Goal: Task Accomplishment & Management: Use online tool/utility

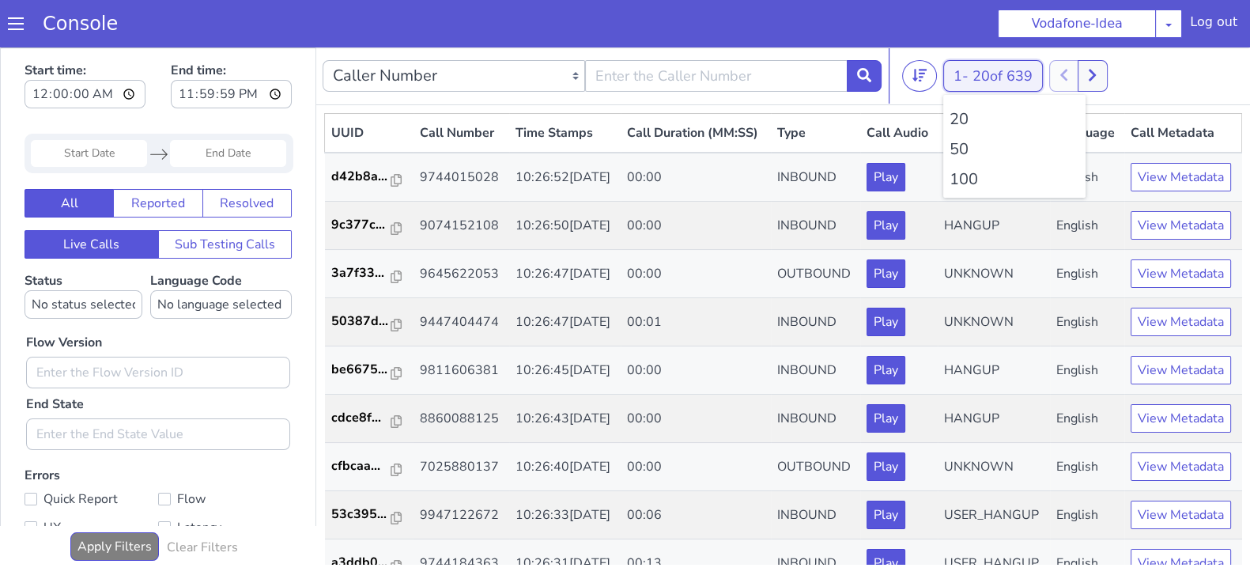
click at [951, 76] on button "1 - 20 of 639" at bounding box center [994, 76] width 100 height 32
click at [956, 187] on li "100" at bounding box center [1015, 180] width 130 height 24
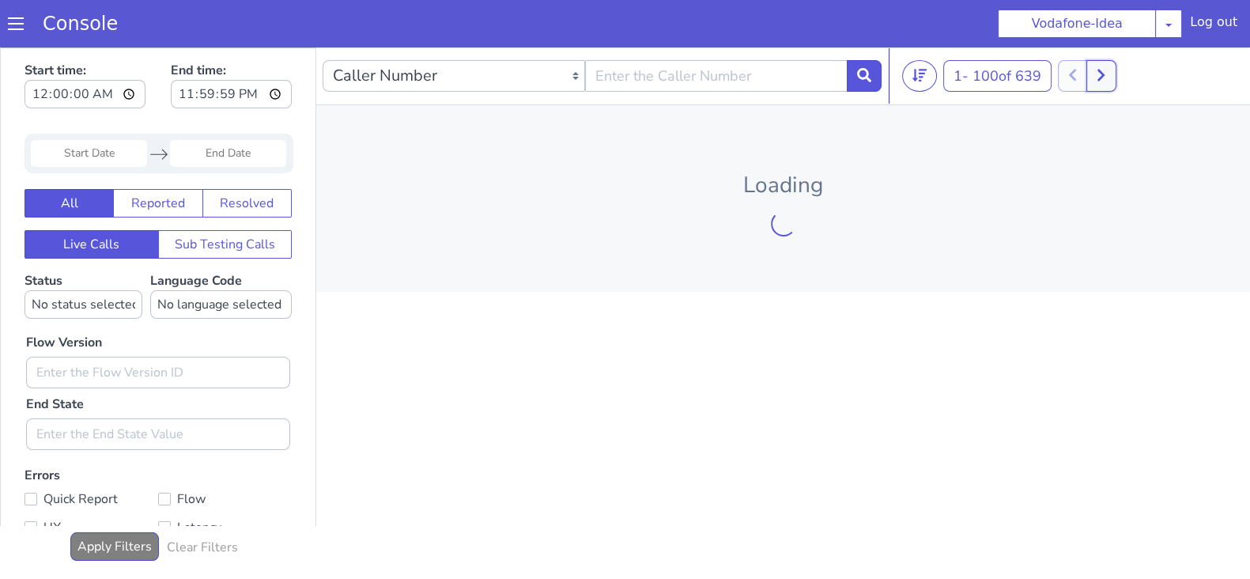
click at [1105, 78] on icon at bounding box center [1101, 76] width 7 height 12
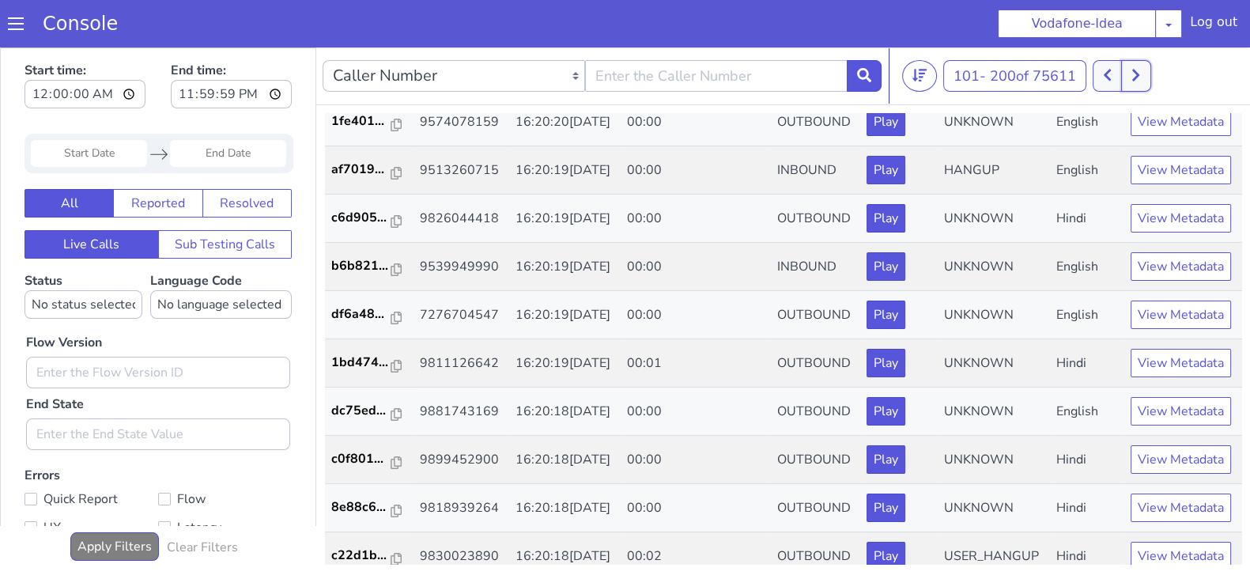
scroll to position [51, 0]
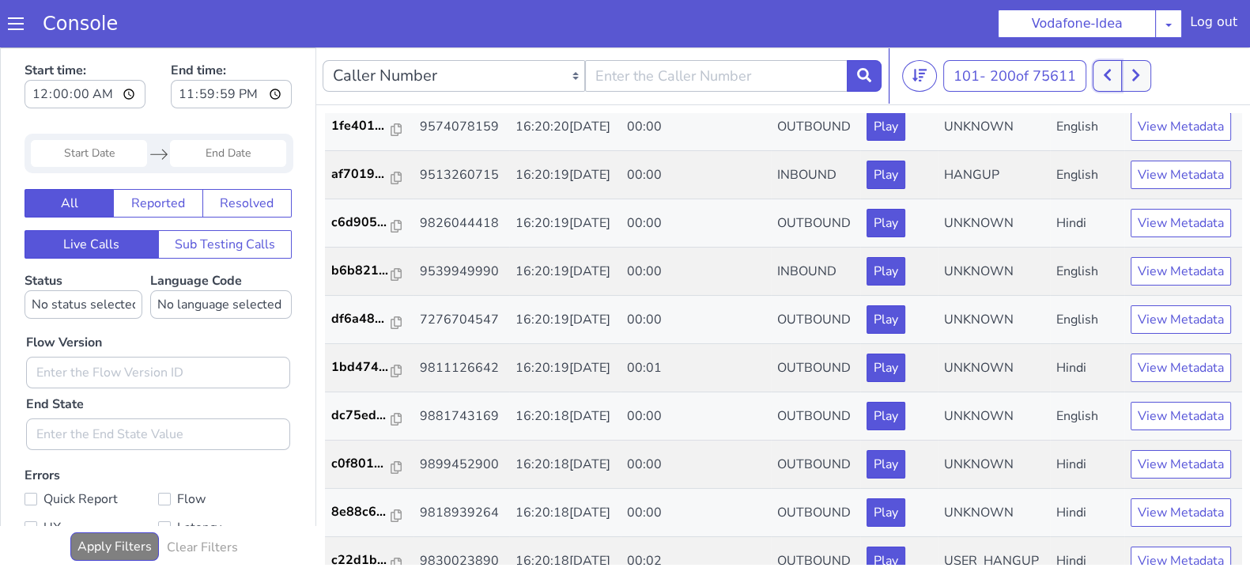
click at [1112, 77] on icon at bounding box center [1107, 75] width 9 height 14
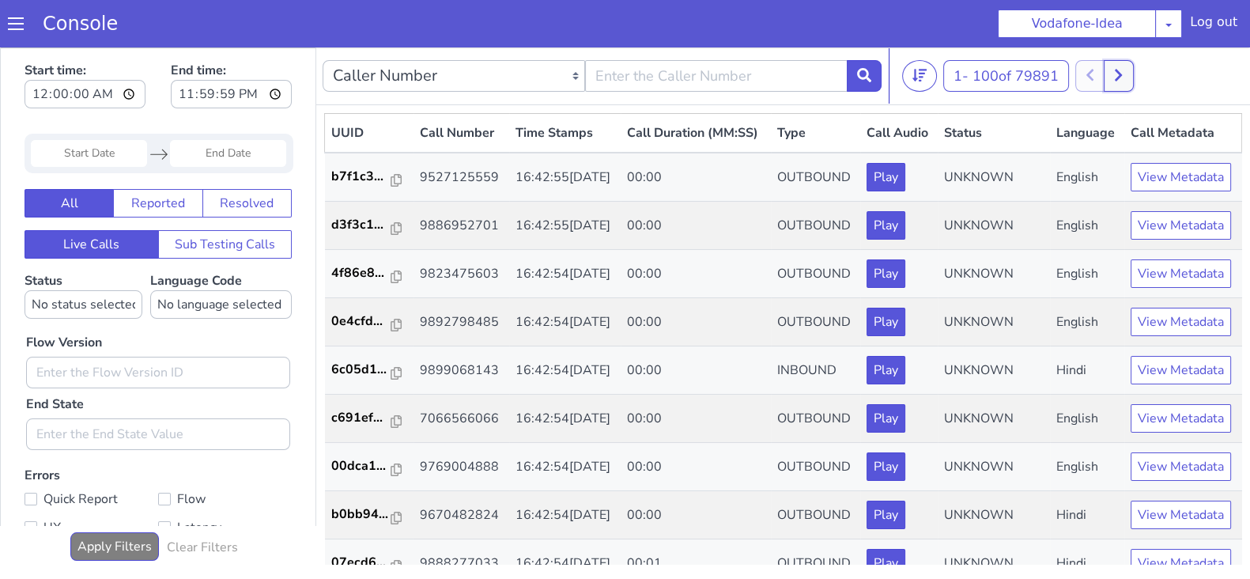
click at [1127, 80] on button at bounding box center [1118, 76] width 29 height 32
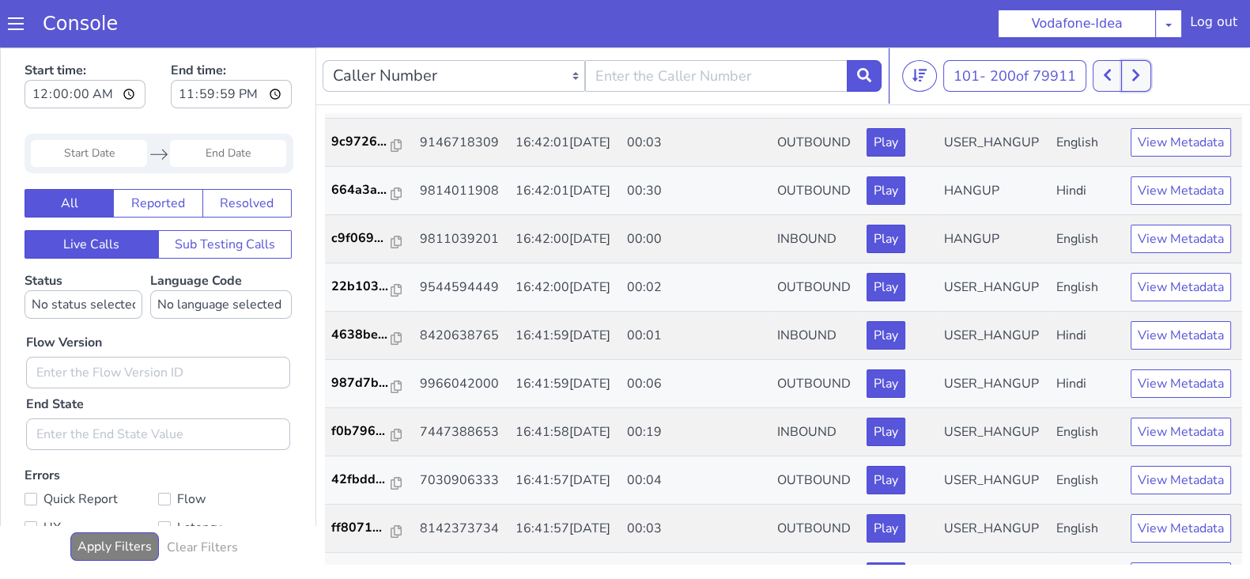
scroll to position [3463, 0]
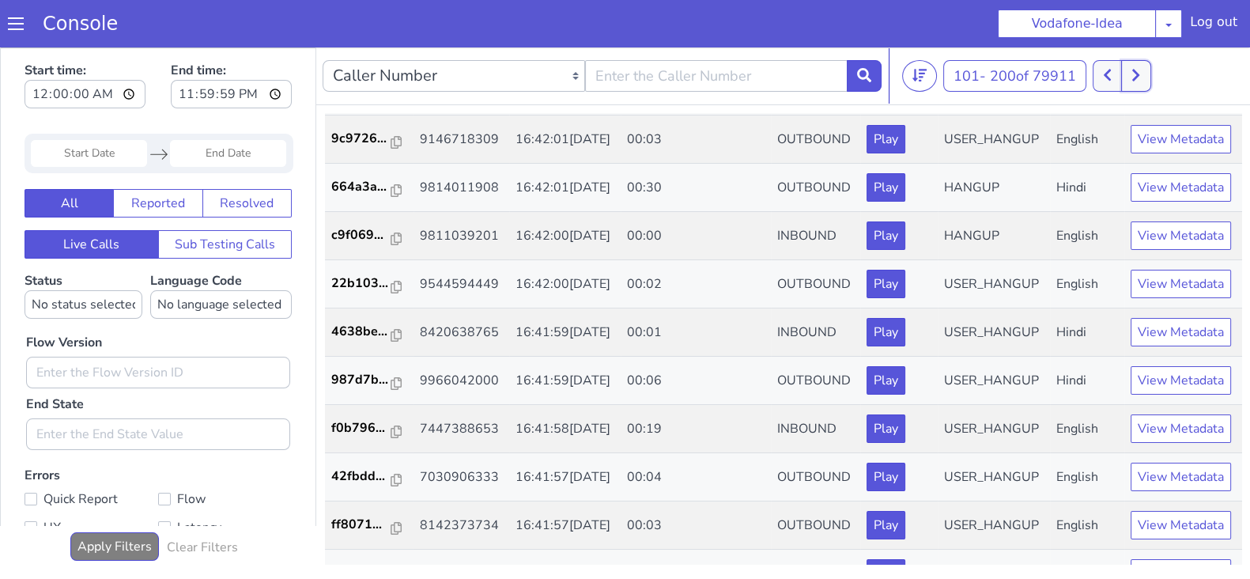
click at [1127, 74] on button at bounding box center [1135, 76] width 29 height 32
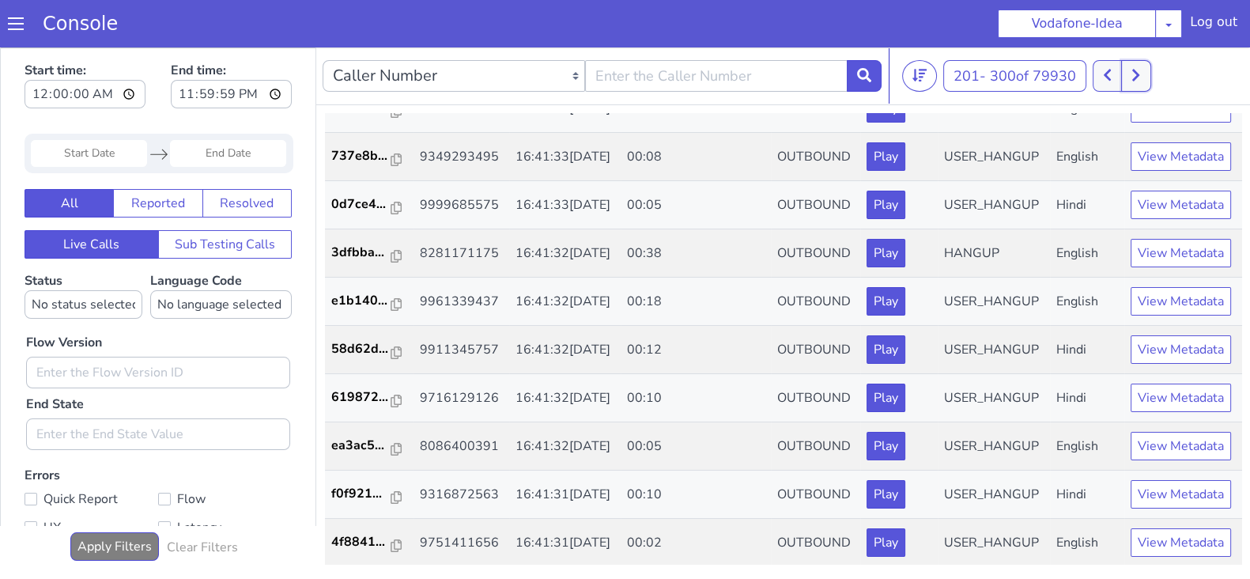
scroll to position [2892, 0]
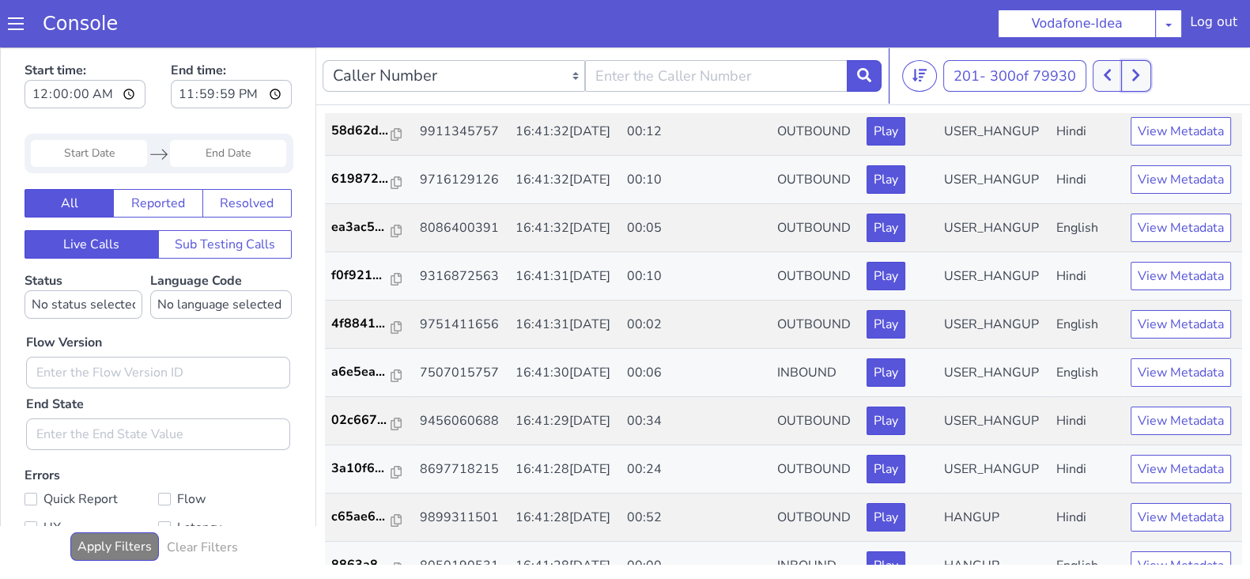
click at [1129, 79] on button at bounding box center [1135, 76] width 29 height 32
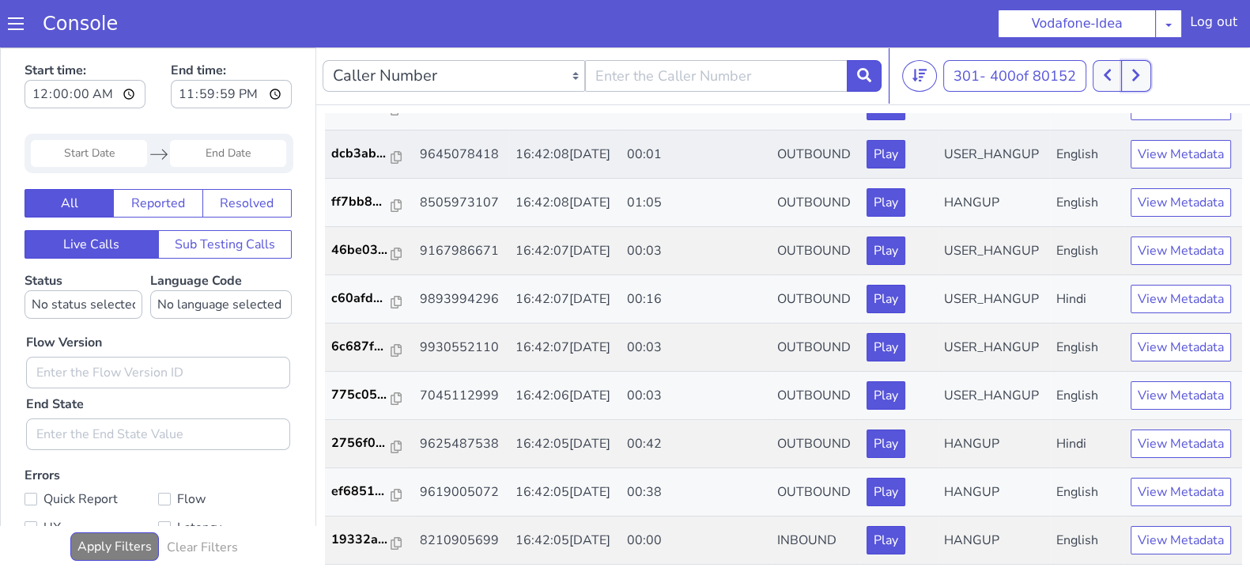
scroll to position [5338, 0]
click at [1117, 71] on button at bounding box center [1107, 76] width 29 height 32
